Goal: Check status: Check status

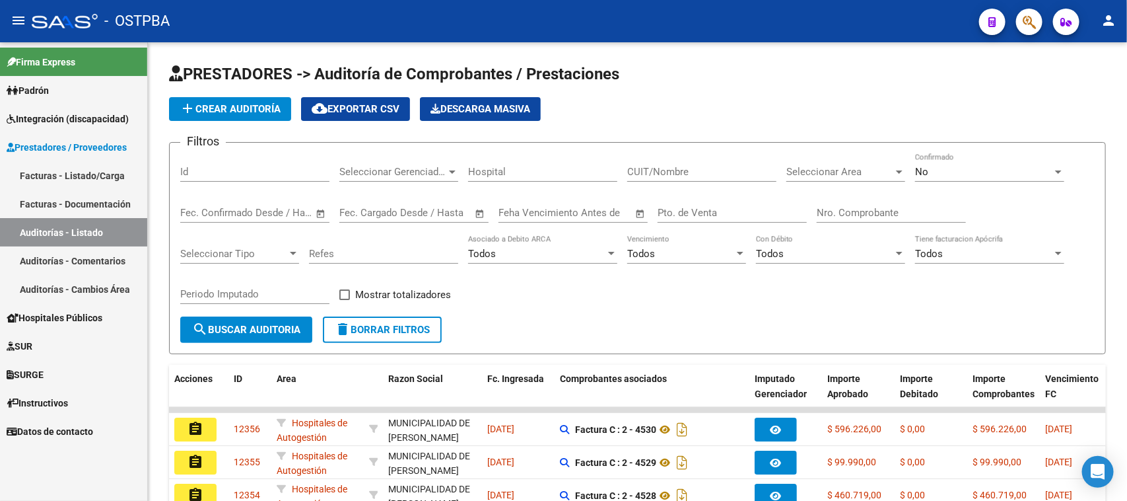
click at [49, 87] on span "Padrón" at bounding box center [28, 90] width 42 height 15
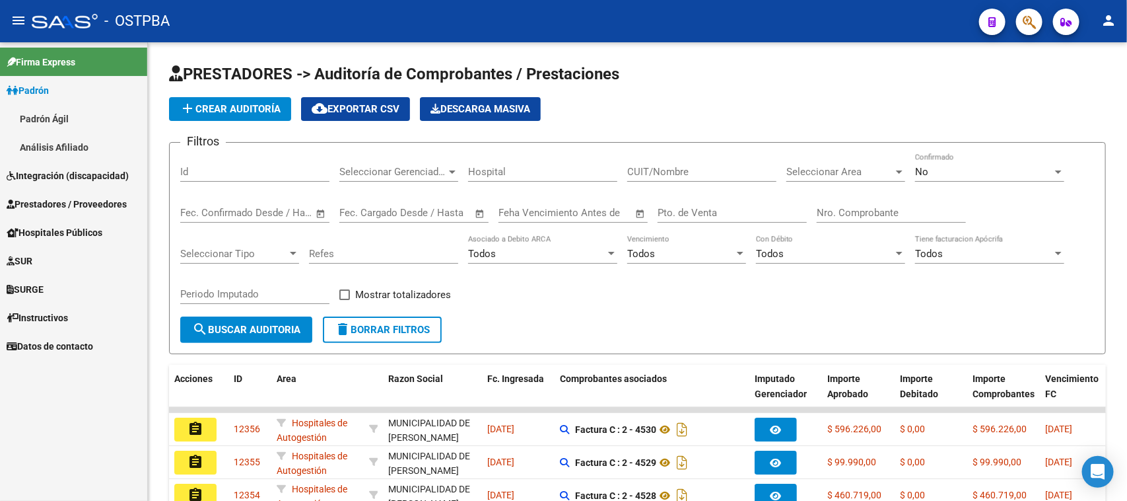
click at [59, 142] on link "Análisis Afiliado" at bounding box center [73, 147] width 147 height 28
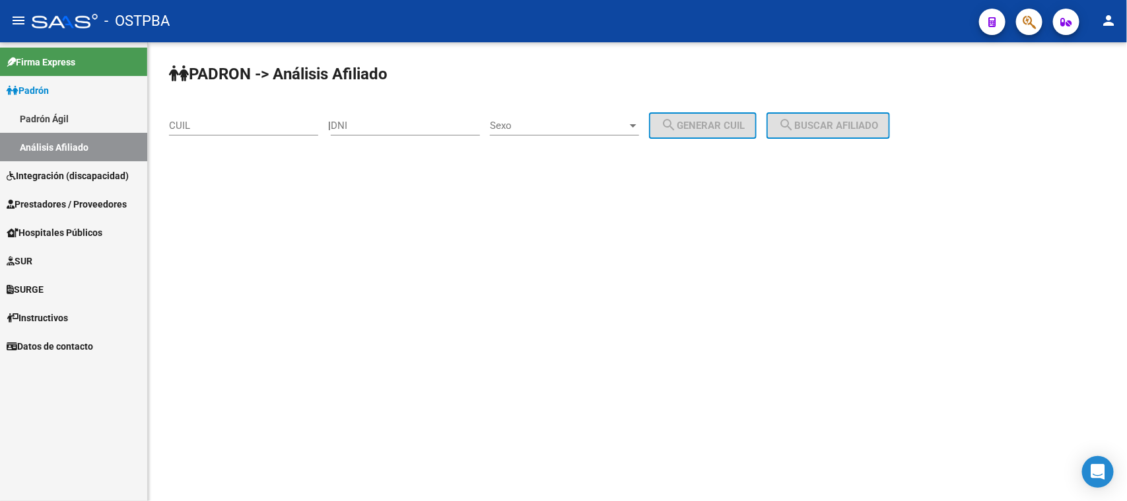
click at [347, 123] on input "DNI" at bounding box center [405, 126] width 149 height 12
type input "03664827"
click at [532, 120] on span "Sexo" at bounding box center [558, 126] width 137 height 12
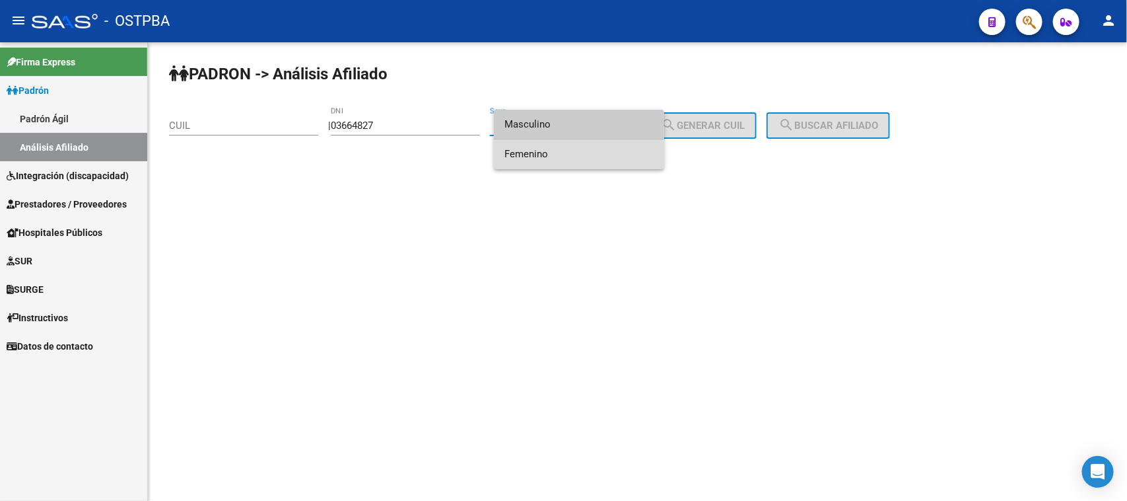
click at [523, 154] on span "Femenino" at bounding box center [579, 154] width 149 height 30
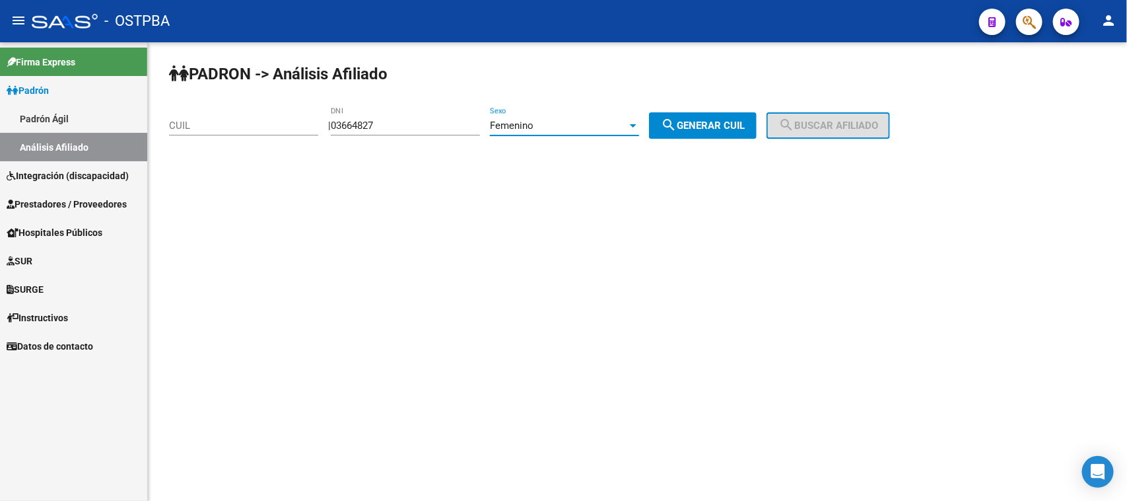
click at [705, 123] on span "search Generar CUIL" at bounding box center [703, 126] width 84 height 12
type input "27-03664827-4"
click at [857, 122] on span "search Buscar afiliado" at bounding box center [829, 126] width 100 height 12
